Goal: Information Seeking & Learning: Learn about a topic

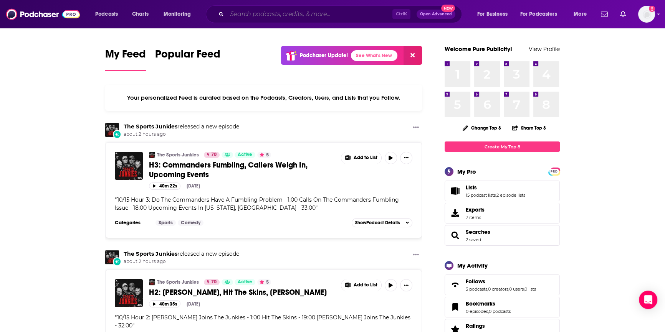
click at [251, 17] on input "Search podcasts, credits, & more..." at bounding box center [309, 14] width 165 height 12
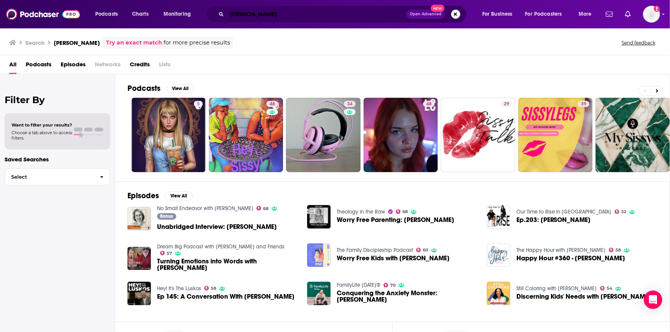
click at [231, 11] on input "[PERSON_NAME]" at bounding box center [316, 14] width 179 height 12
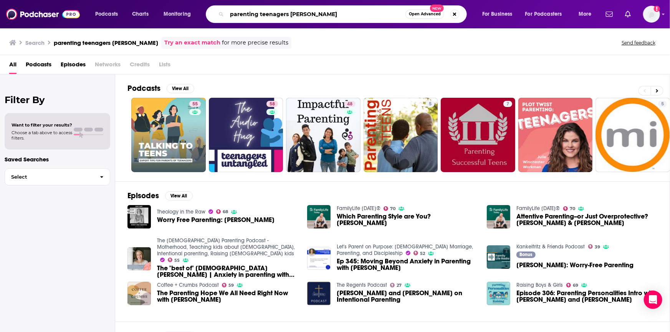
drag, startPoint x: 318, startPoint y: 16, endPoint x: 291, endPoint y: 15, distance: 26.5
click at [291, 15] on input "parenting teenagers sissy goff" at bounding box center [316, 14] width 178 height 12
drag, startPoint x: 295, startPoint y: 12, endPoint x: 123, endPoint y: -16, distance: 174.8
click at [123, 0] on html "Podcasts Charts Monitoring parenting teenagers Open Advanced New For Business F…" at bounding box center [335, 166] width 670 height 332
type input "raising boys and girls"
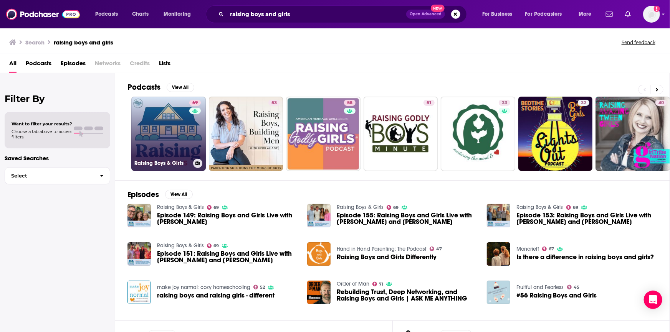
click at [180, 130] on link "69 Raising Boys & Girls" at bounding box center [168, 134] width 74 height 74
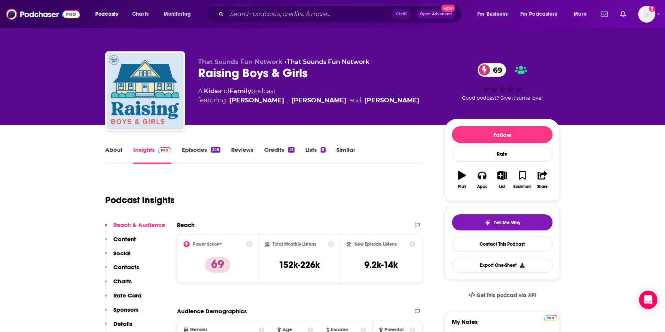
click at [191, 147] on link "Episodes 349" at bounding box center [201, 155] width 38 height 18
